Goal: Information Seeking & Learning: Check status

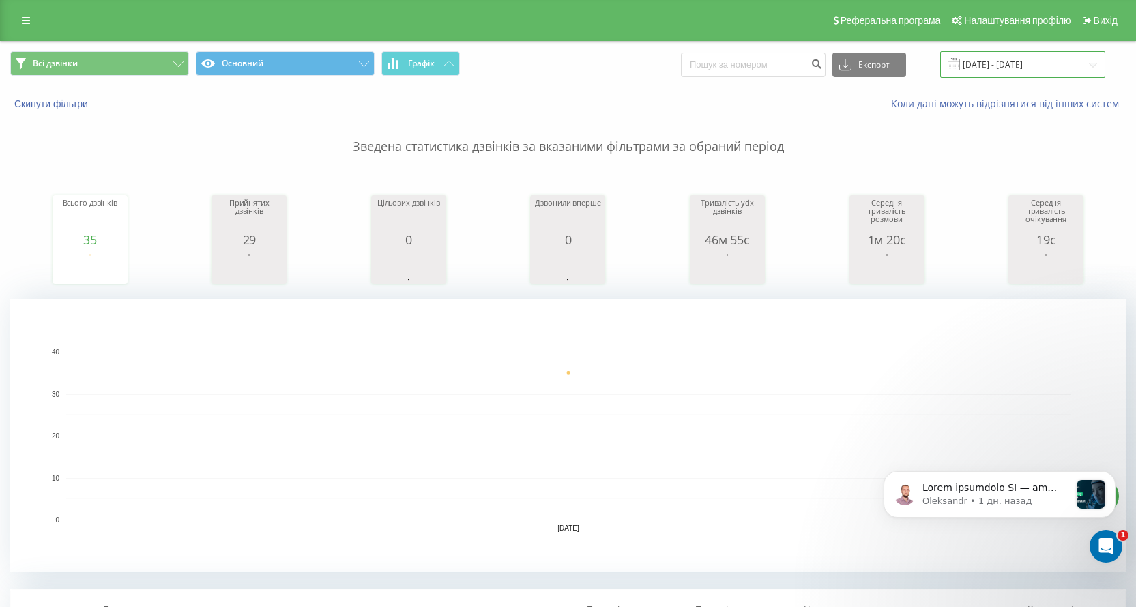
click at [1005, 72] on input "[DATE] - [DATE]" at bounding box center [1022, 64] width 165 height 27
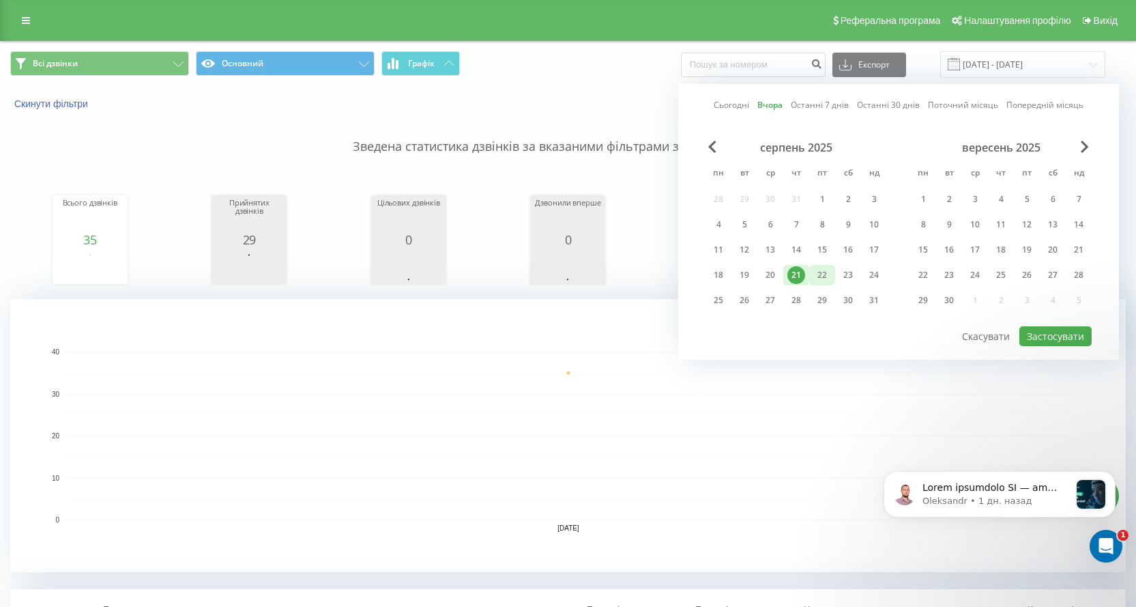
click at [819, 279] on div "22" at bounding box center [822, 275] width 18 height 18
click at [1068, 338] on button "Застосувати" at bounding box center [1055, 336] width 72 height 20
type input "[DATE] - [DATE]"
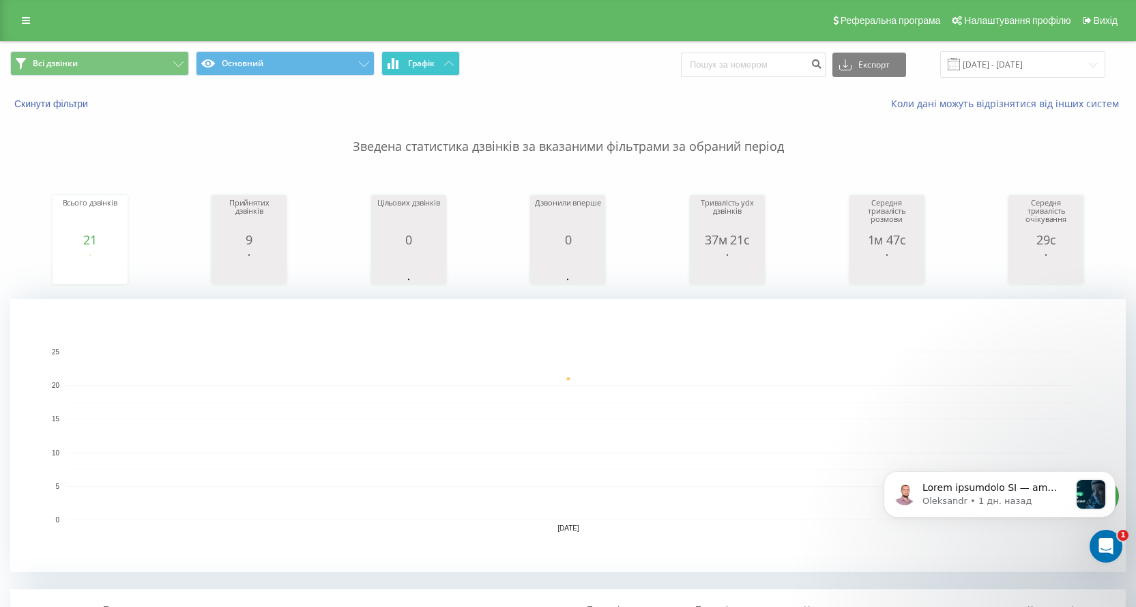
click at [442, 62] on button "Графік" at bounding box center [420, 63] width 78 height 25
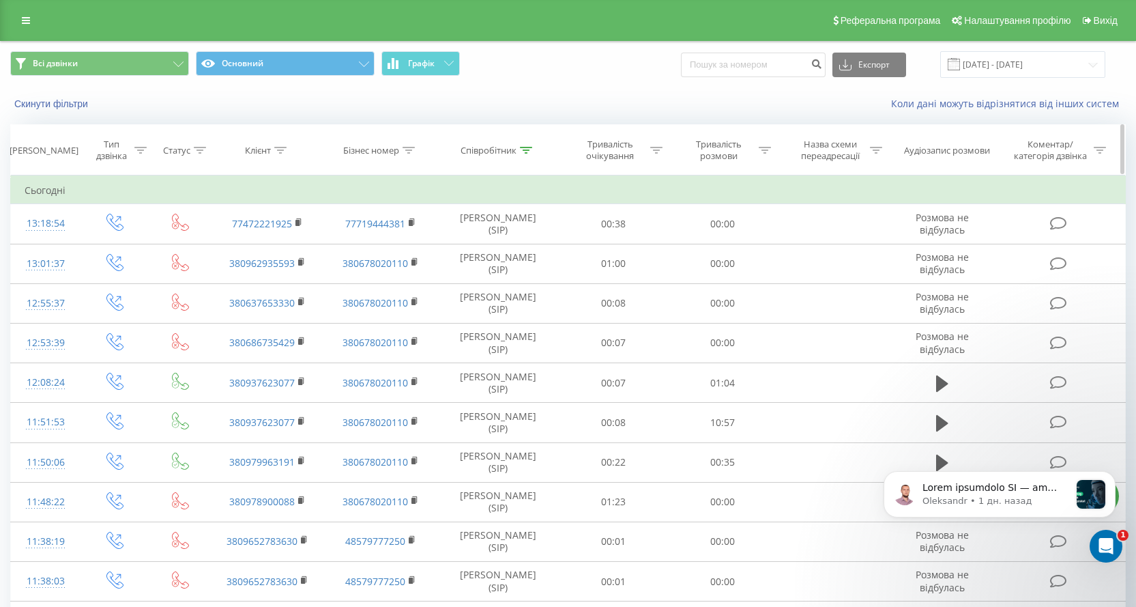
click at [527, 147] on icon at bounding box center [526, 150] width 12 height 7
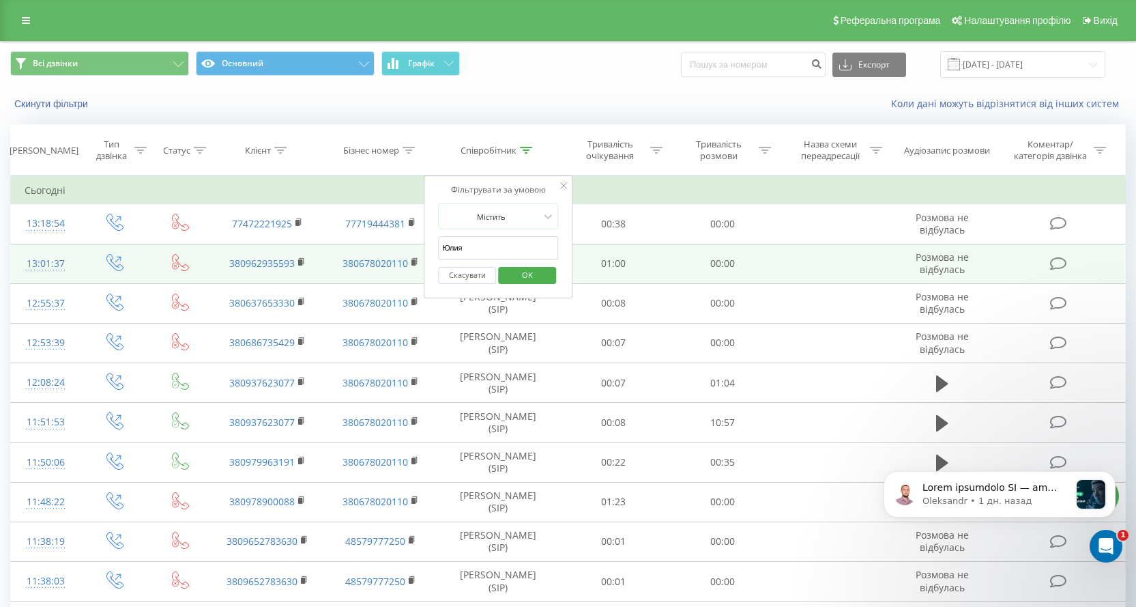
drag, startPoint x: 379, startPoint y: 248, endPoint x: 310, endPoint y: 263, distance: 70.7
click at [315, 263] on table "Фільтрувати за умовою Дорівнює Введіть значення Скасувати OK Фільтрувати за умо…" at bounding box center [568, 606] width 1116 height 862
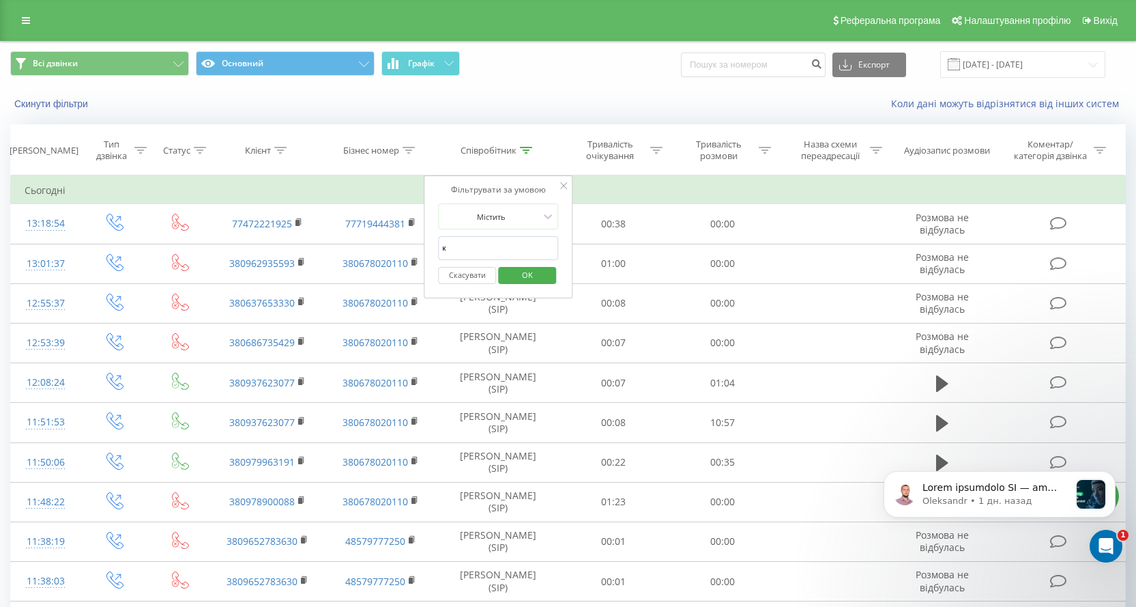
type input "Ксенія"
click at [524, 274] on span "OK" at bounding box center [527, 274] width 38 height 21
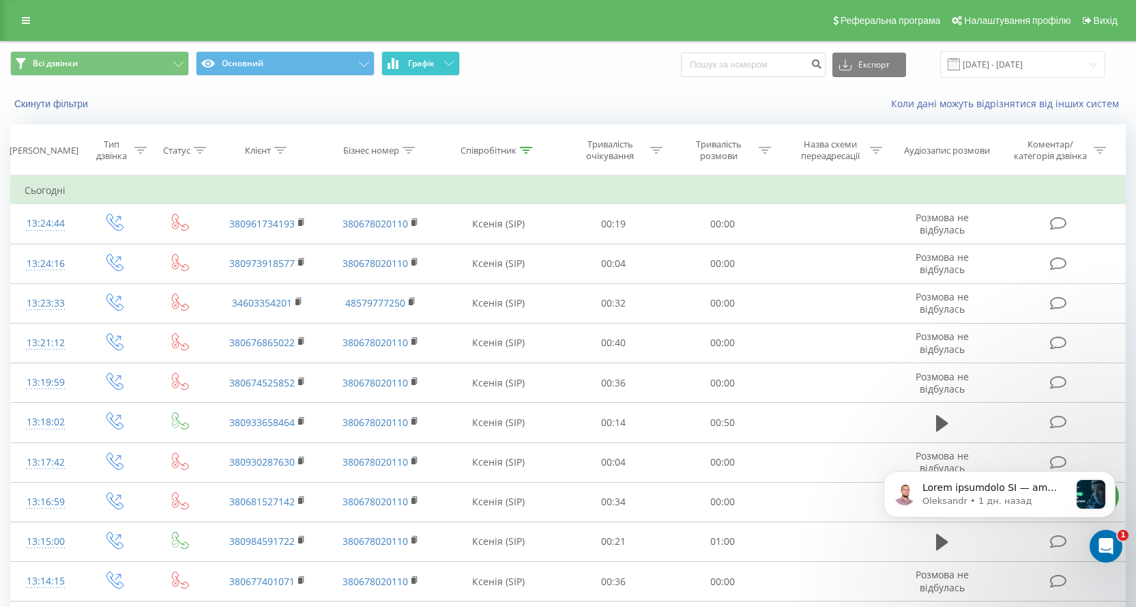
click at [444, 63] on icon at bounding box center [449, 63] width 10 height 5
